Goal: Transaction & Acquisition: Book appointment/travel/reservation

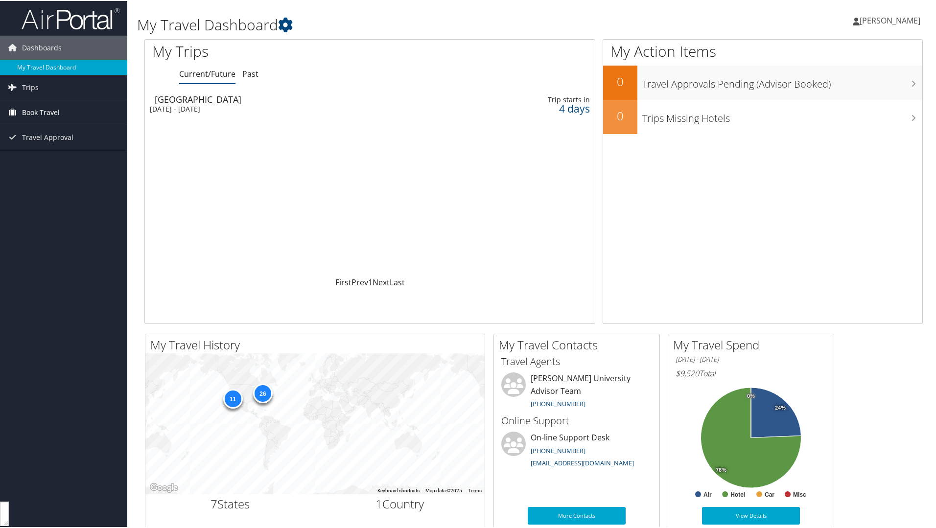
click at [45, 109] on span "Book Travel" at bounding box center [41, 111] width 38 height 24
click at [44, 148] on link "Book/Manage Online Trips" at bounding box center [63, 145] width 127 height 15
click at [48, 146] on link "Book/Manage Online Trips" at bounding box center [63, 145] width 127 height 15
